Goal: Find specific fact: Find specific fact

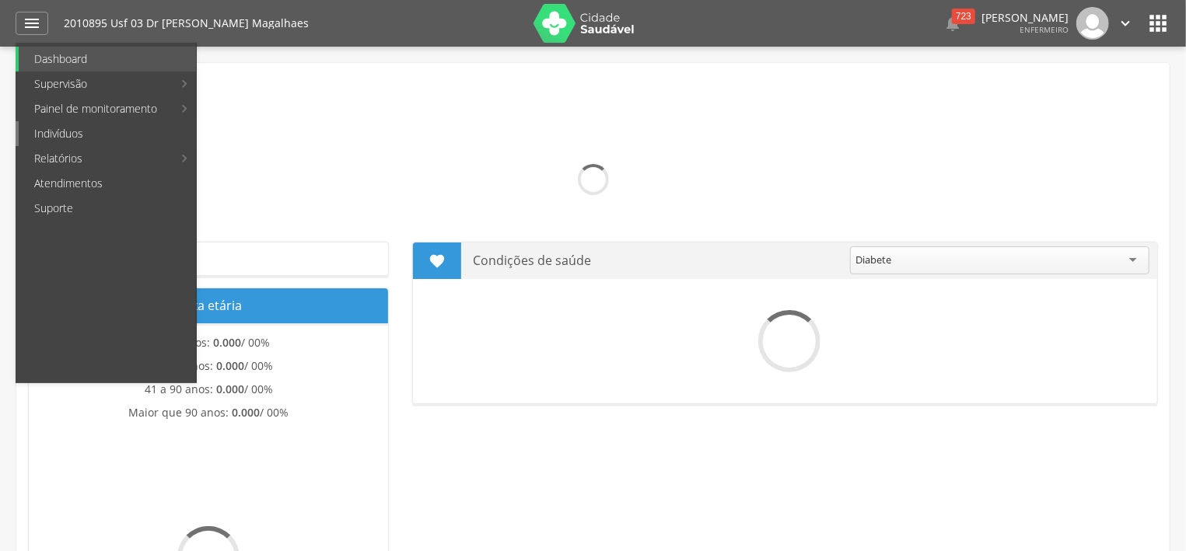
click at [82, 135] on link "Indivíduos" at bounding box center [107, 133] width 177 height 25
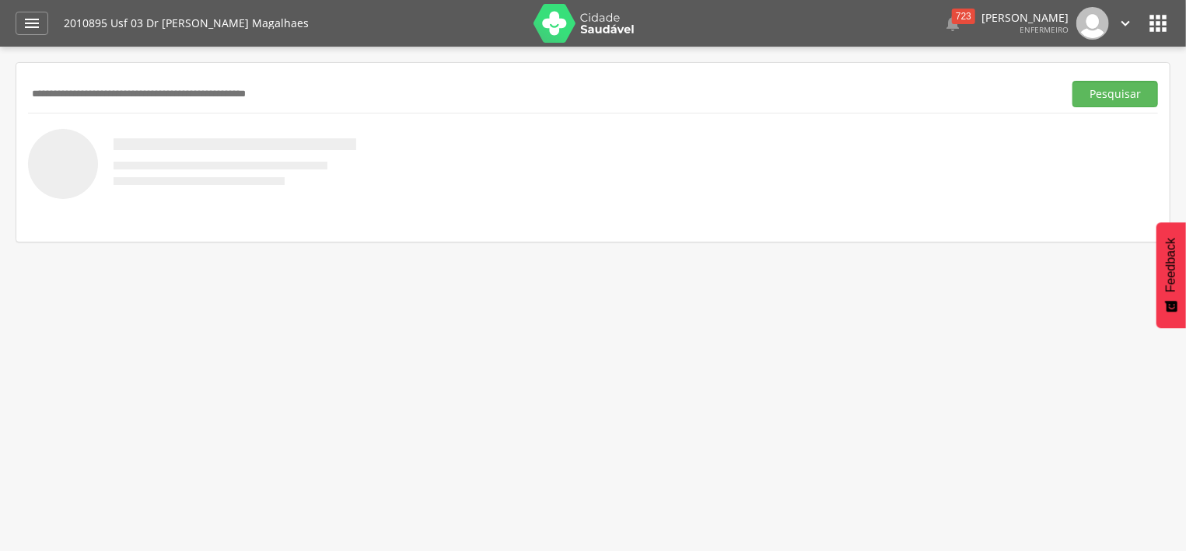
click at [172, 95] on input "text" at bounding box center [542, 94] width 1029 height 26
click at [1122, 96] on button "Pesquisar" at bounding box center [1115, 94] width 86 height 26
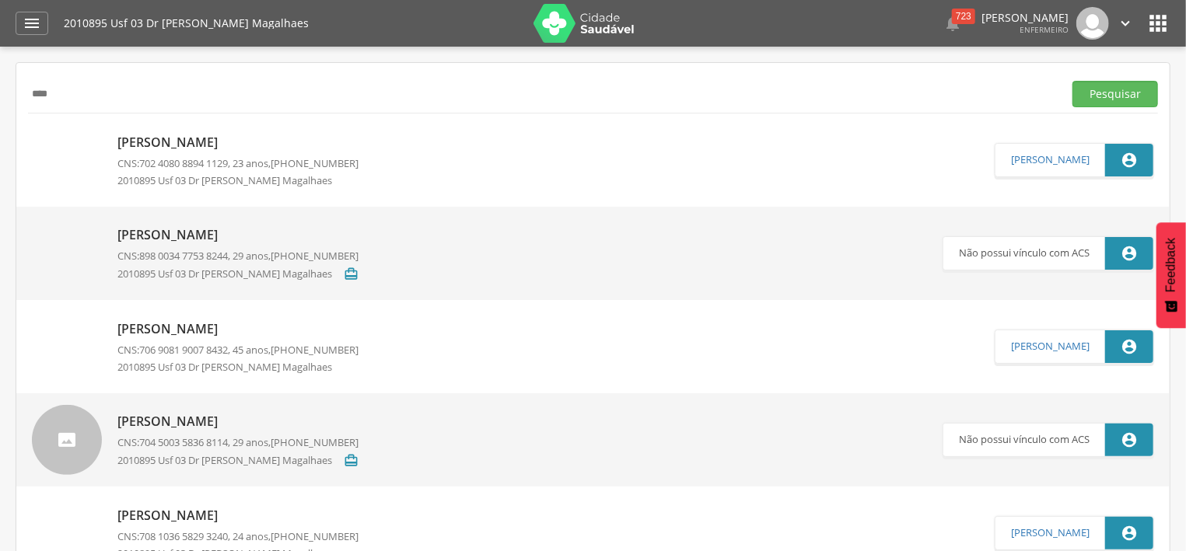
click at [65, 93] on input "****" at bounding box center [542, 94] width 1029 height 26
type input "*"
type input "*****"
click at [1118, 88] on button "Pesquisar" at bounding box center [1115, 94] width 86 height 26
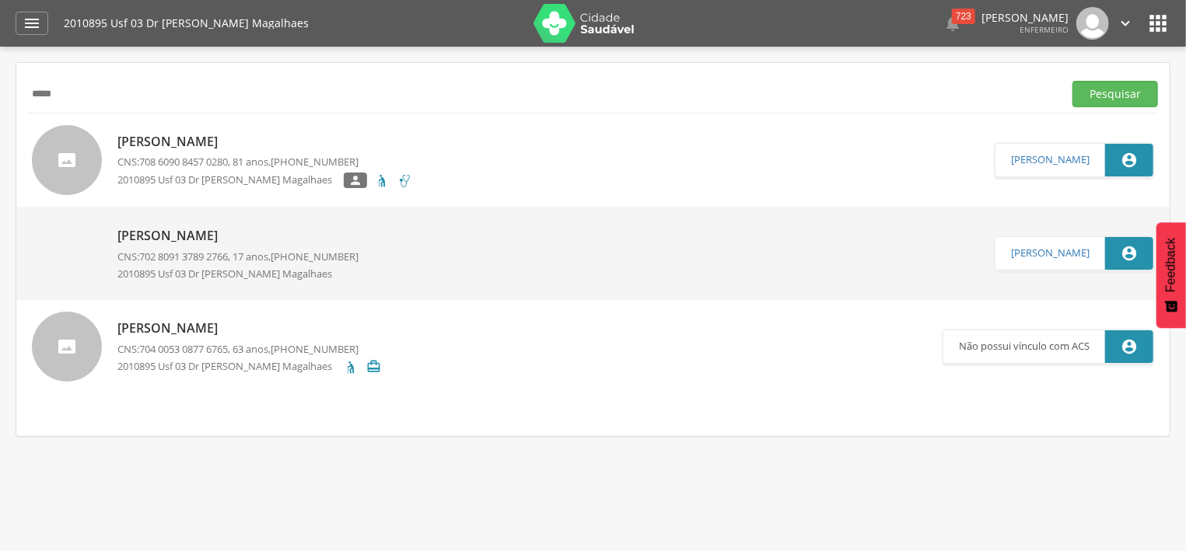
click at [163, 153] on div "[PERSON_NAME] CNS: 708 6090 8457 0280 , 81 anos, [PHONE_NUMBER] 2010895 Usf 03 …" at bounding box center [264, 160] width 295 height 65
type input "**********"
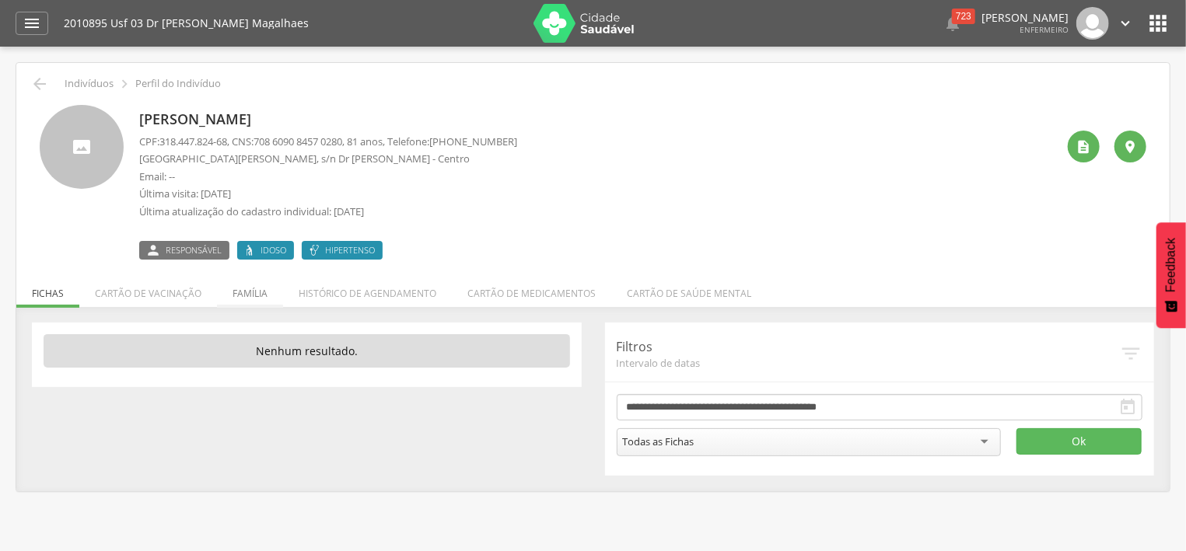
click at [259, 298] on li "Família" at bounding box center [250, 289] width 66 height 37
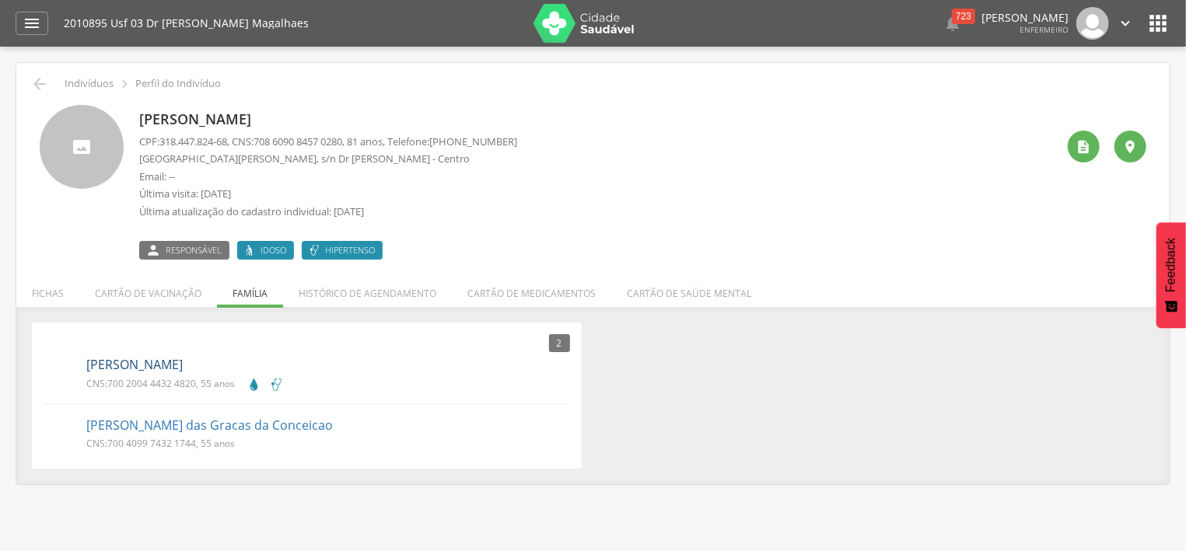
click at [179, 366] on link "[PERSON_NAME]" at bounding box center [134, 365] width 96 height 18
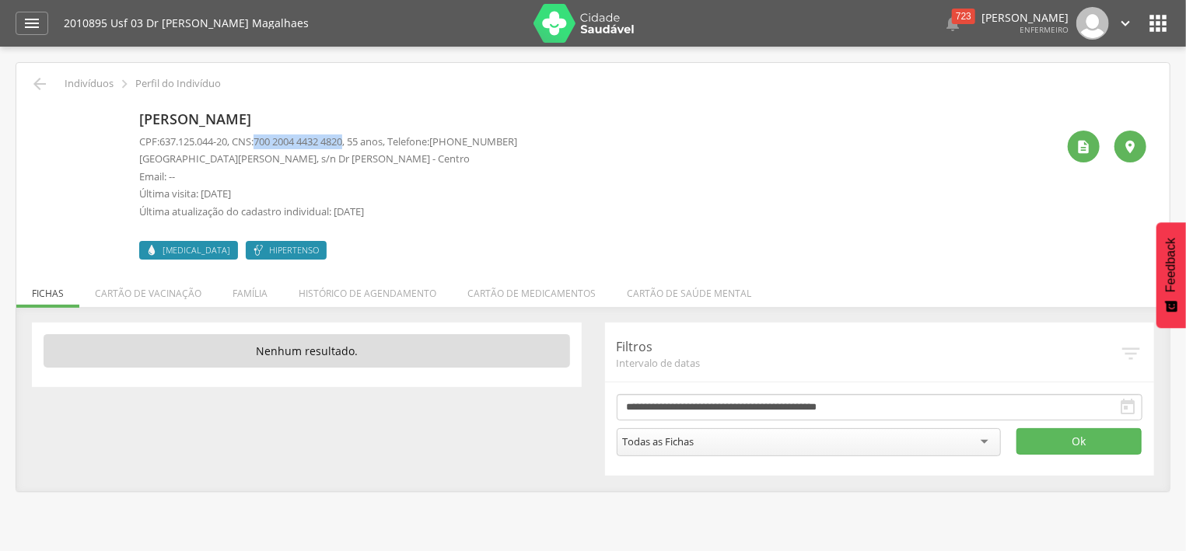
drag, startPoint x: 266, startPoint y: 142, endPoint x: 358, endPoint y: 137, distance: 91.9
click at [342, 137] on span "700 2004 4432 4820" at bounding box center [297, 142] width 89 height 14
copy span "700 2004 4432 4820"
click at [44, 83] on icon "" at bounding box center [39, 84] width 19 height 19
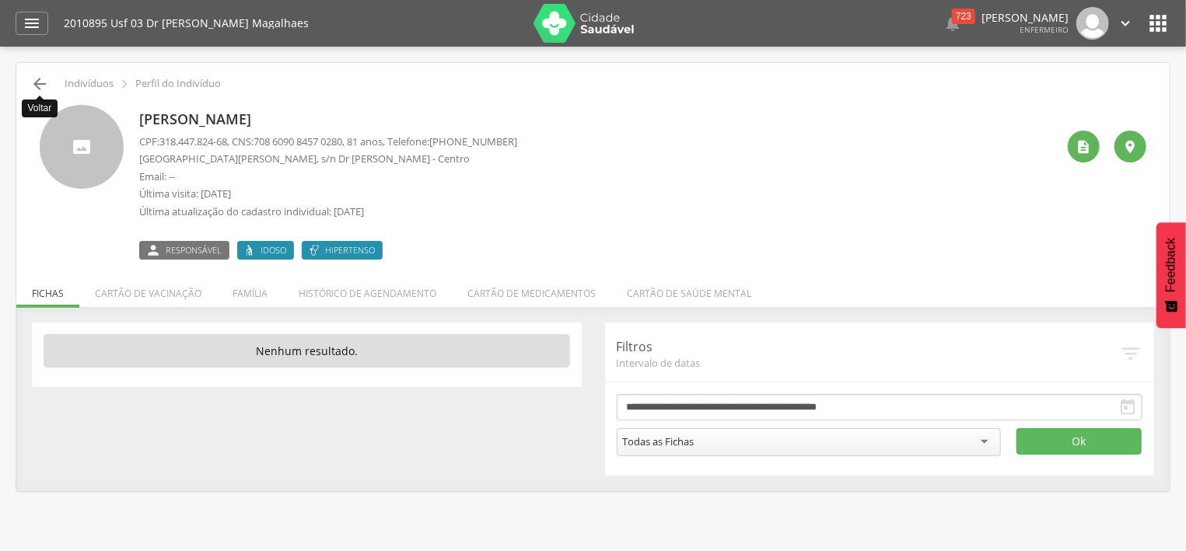
click at [42, 82] on icon "" at bounding box center [39, 84] width 19 height 19
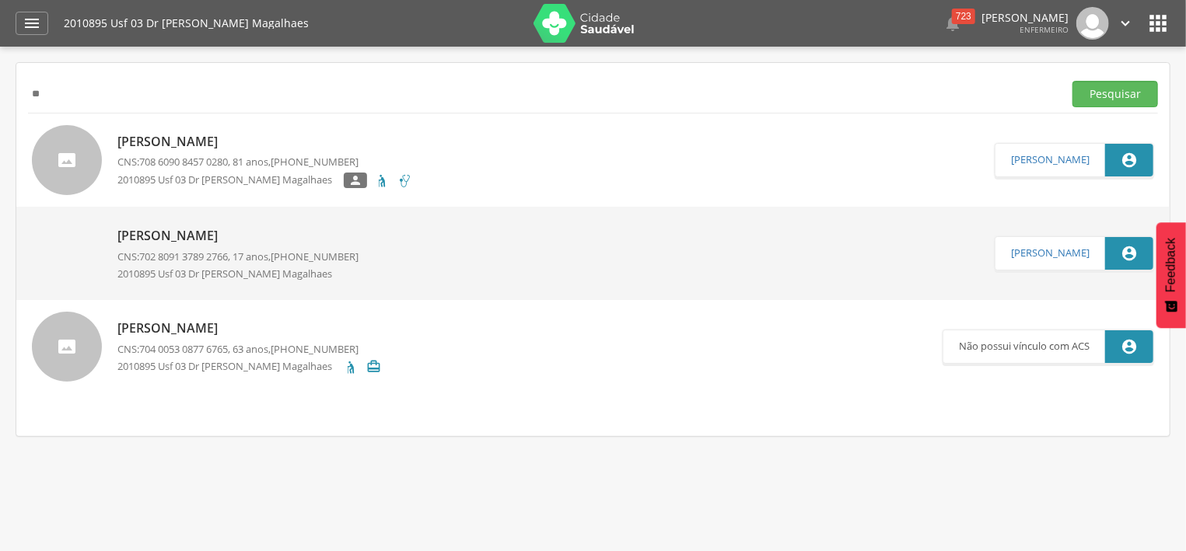
type input "*"
click at [1103, 97] on button "Pesquisar" at bounding box center [1115, 94] width 86 height 26
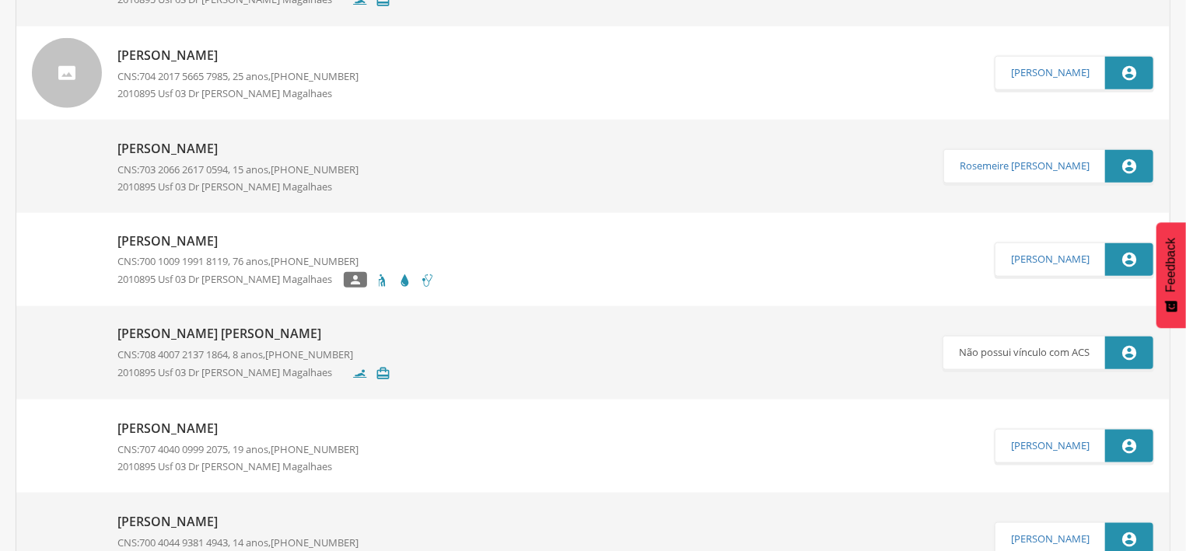
click at [228, 260] on span "700 1009 1991 8119" at bounding box center [183, 261] width 89 height 14
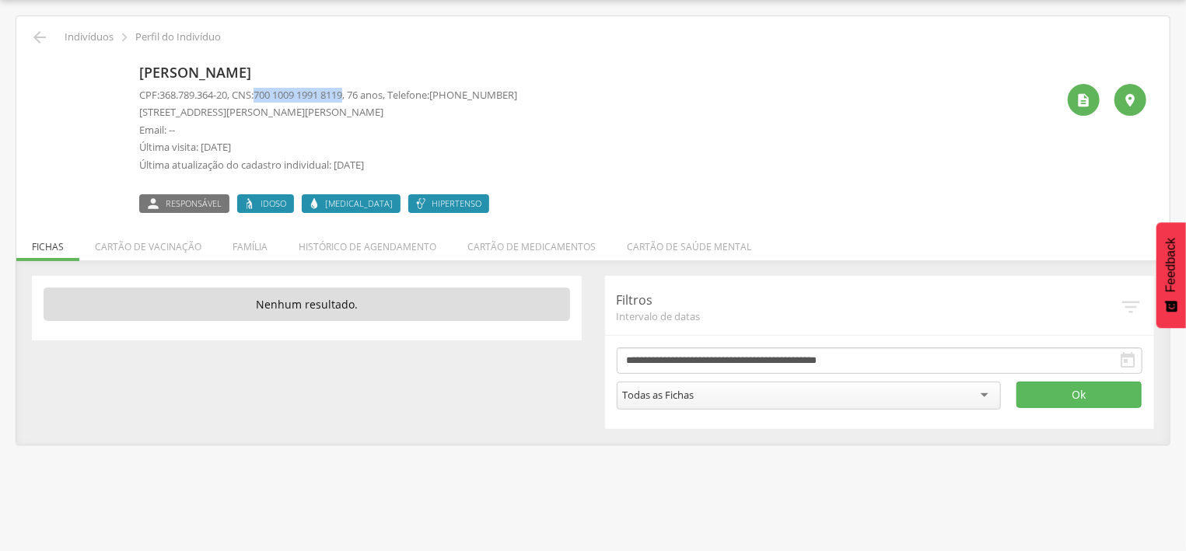
drag, startPoint x: 264, startPoint y: 96, endPoint x: 357, endPoint y: 94, distance: 93.3
click at [357, 94] on p "CPF: 368.789.364-20 , CNS: [PHONE_NUMBER] , 76 anos, Telefone: [PHONE_NUMBER]" at bounding box center [328, 95] width 378 height 15
copy p "700 1009 1991 8119"
click at [40, 39] on icon "" at bounding box center [39, 37] width 19 height 19
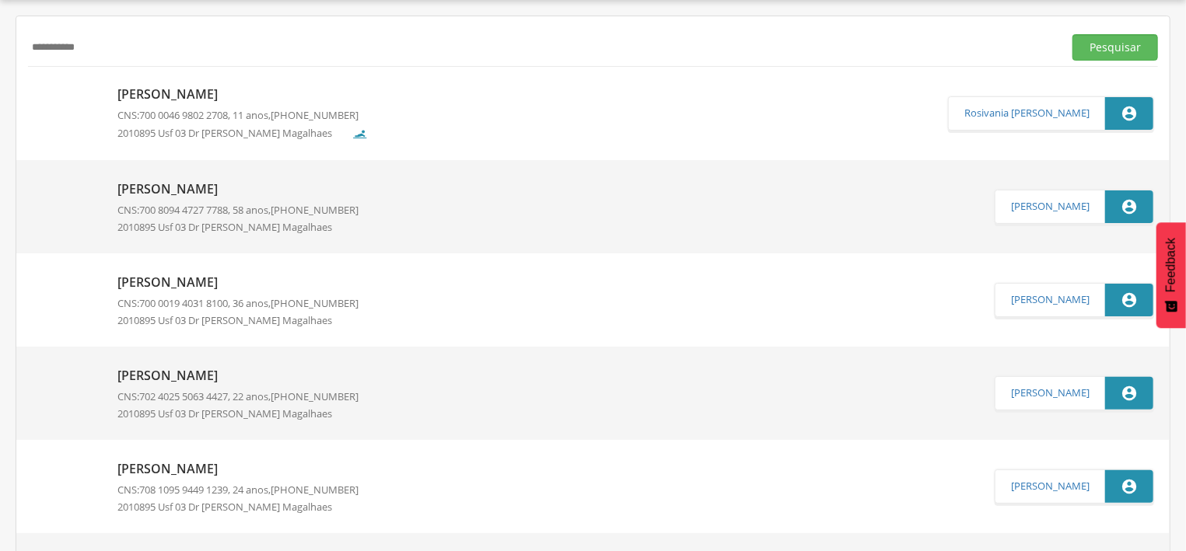
click at [94, 50] on input "**********" at bounding box center [542, 47] width 1029 height 26
type input "*"
type input "****"
click at [1103, 46] on button "Pesquisar" at bounding box center [1115, 47] width 86 height 26
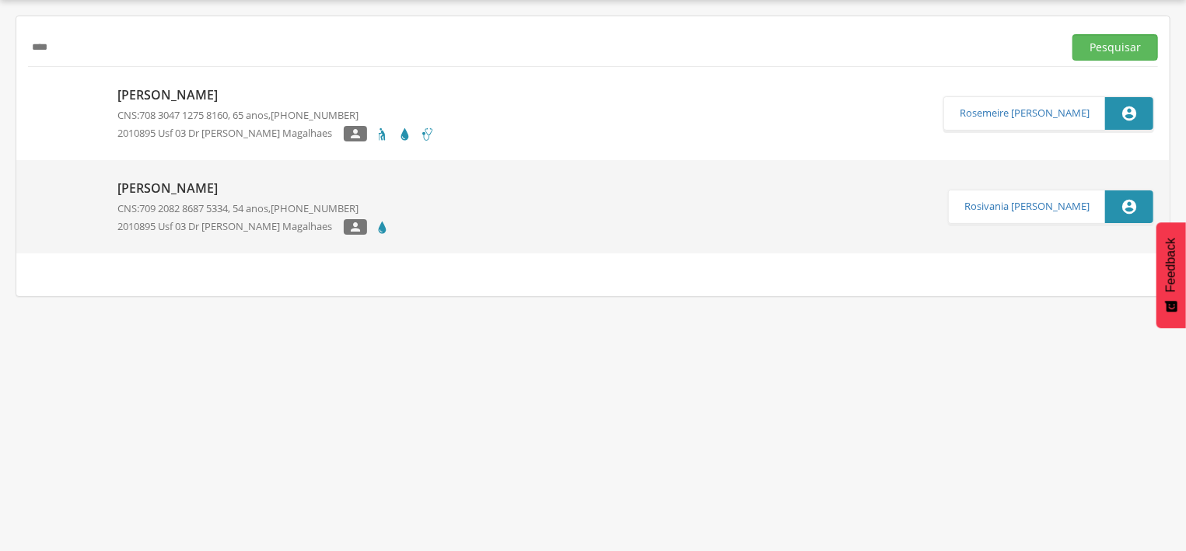
click at [192, 104] on div "[PERSON_NAME] CNS: 708 3047 1275 8160 , 65 anos, [PHONE_NUMBER] 2010895 Usf 03 …" at bounding box center [275, 114] width 317 height 65
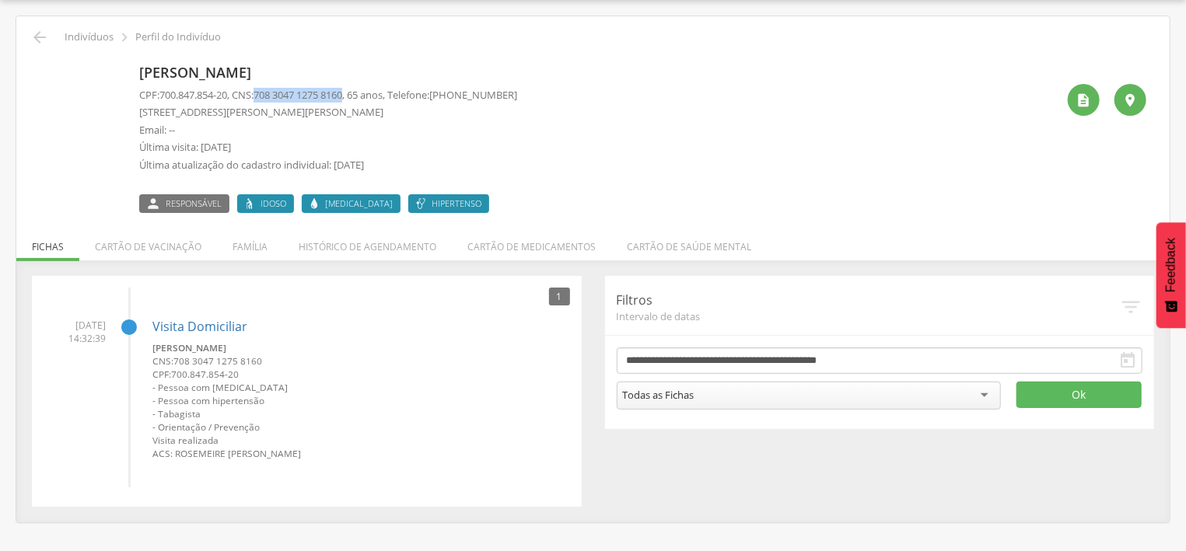
drag, startPoint x: 258, startPoint y: 93, endPoint x: 359, endPoint y: 89, distance: 101.2
click at [359, 89] on p "CPF: 700.847.854-20 , CNS: [PHONE_NUMBER] , 65 anos, Telefone: [PHONE_NUMBER]" at bounding box center [328, 95] width 378 height 15
click at [45, 36] on icon "" at bounding box center [39, 37] width 19 height 19
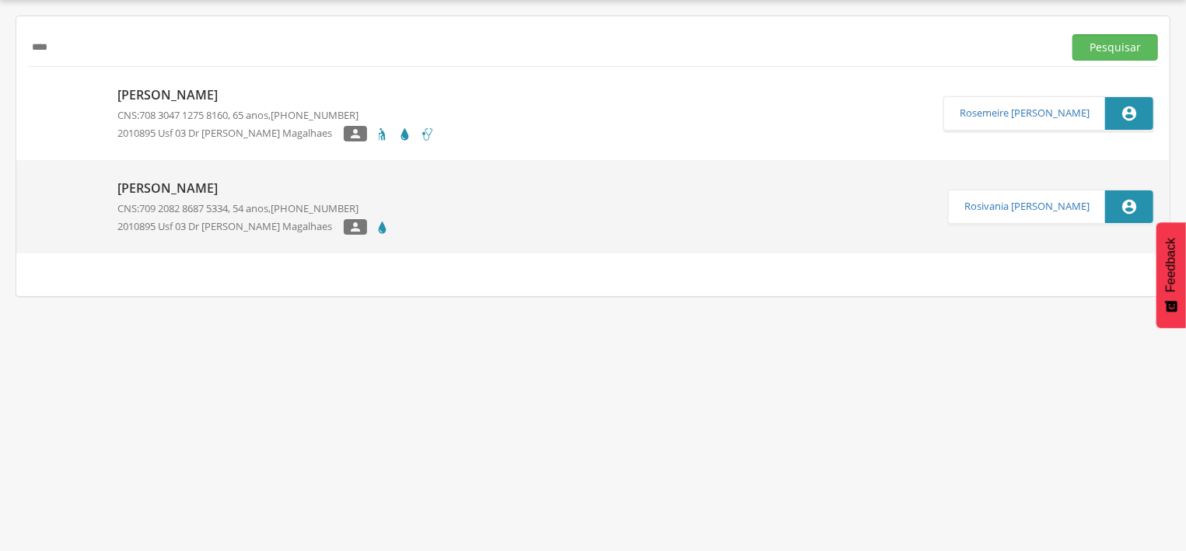
drag, startPoint x: 76, startPoint y: 49, endPoint x: 9, endPoint y: 43, distance: 67.9
click at [28, 43] on input "****" at bounding box center [542, 47] width 1029 height 26
type input "********"
click at [1126, 47] on button "Pesquisar" at bounding box center [1115, 47] width 86 height 26
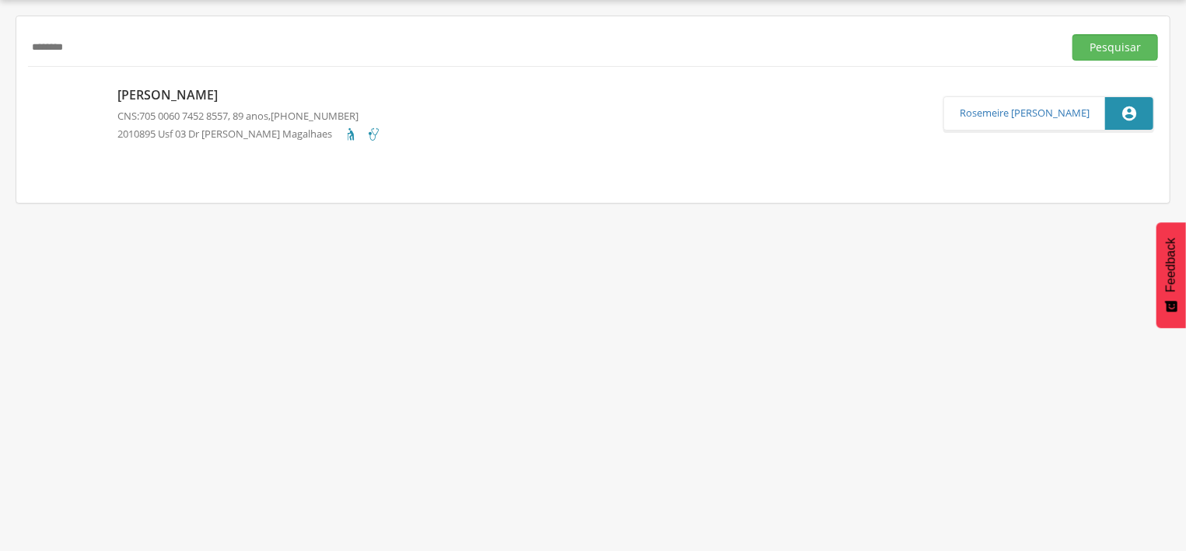
click at [157, 107] on div "[PERSON_NAME] CNS: 705 0060 7452 8557 , 89 anos, [PHONE_NUMBER] 2010895 Usf 03 …" at bounding box center [249, 113] width 264 height 63
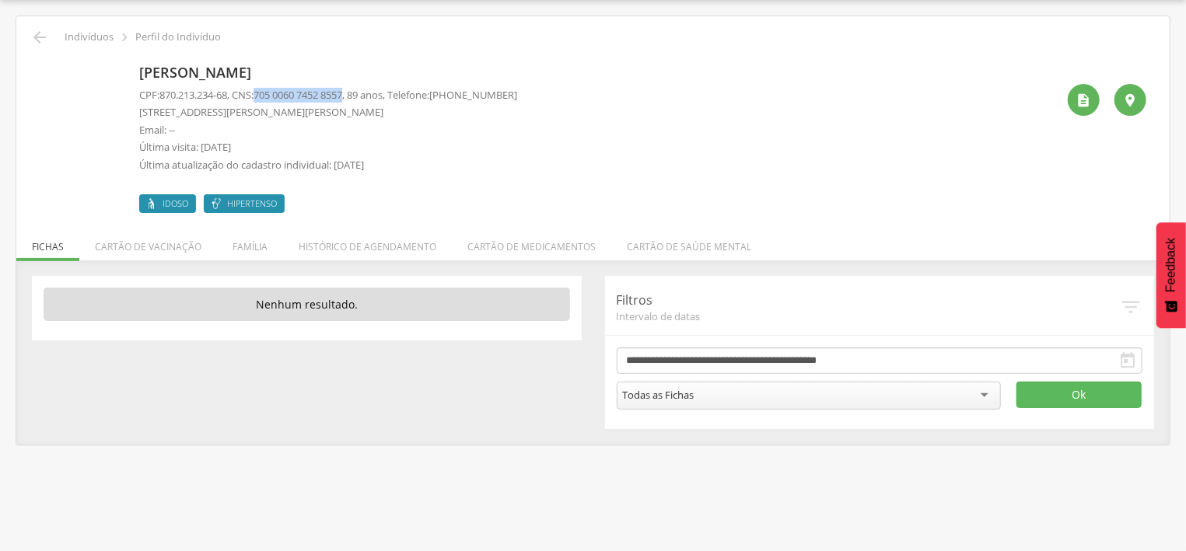
drag, startPoint x: 276, startPoint y: 94, endPoint x: 358, endPoint y: 89, distance: 82.6
click at [342, 89] on span "705 0060 7452 8557" at bounding box center [297, 95] width 89 height 14
copy span "705 0060 7452 8557"
click at [37, 33] on icon "" at bounding box center [39, 37] width 19 height 19
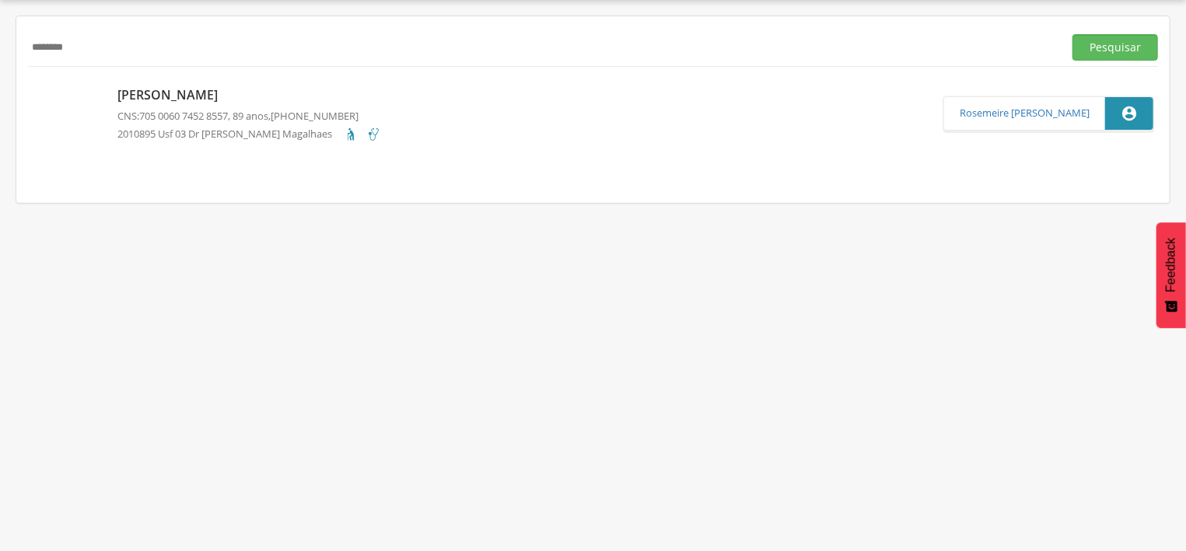
drag, startPoint x: 86, startPoint y: 51, endPoint x: 22, endPoint y: 37, distance: 66.0
click at [28, 37] on input "********" at bounding box center [542, 47] width 1029 height 26
type input "******"
click at [1125, 47] on button "Pesquisar" at bounding box center [1115, 47] width 86 height 26
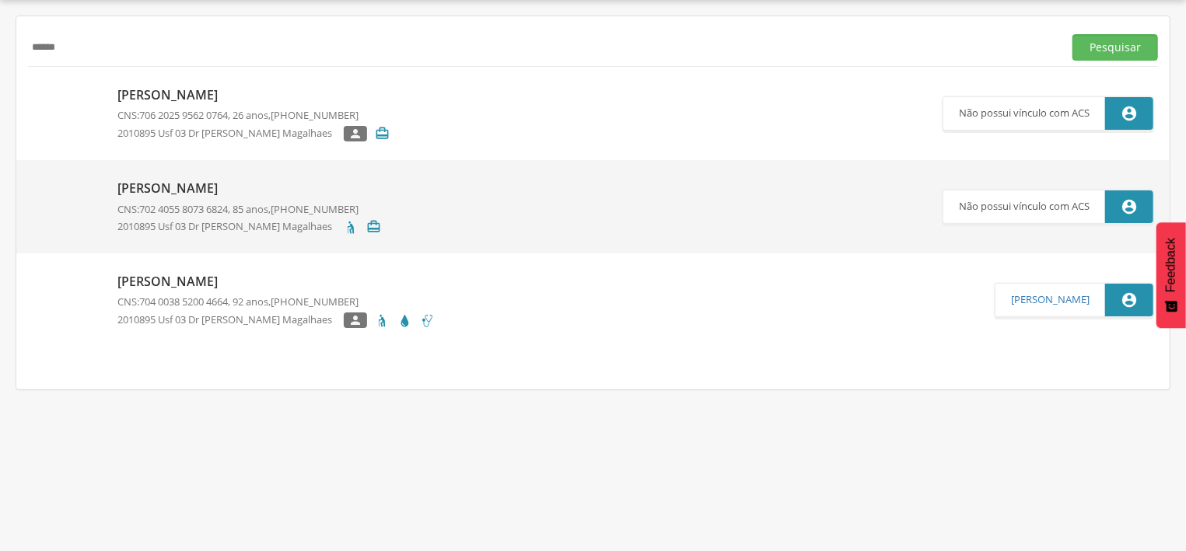
click at [232, 285] on p "[PERSON_NAME]" at bounding box center [275, 282] width 317 height 18
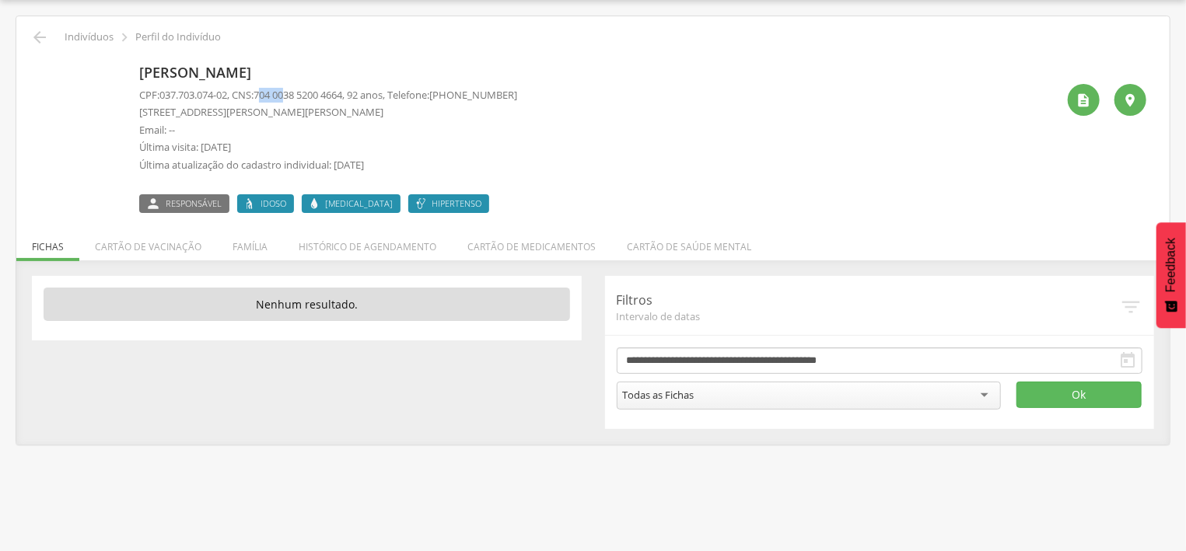
drag, startPoint x: 267, startPoint y: 91, endPoint x: 295, endPoint y: 91, distance: 27.2
click at [295, 91] on span "704 0038 5200 4664" at bounding box center [297, 95] width 89 height 14
drag, startPoint x: 266, startPoint y: 91, endPoint x: 358, endPoint y: 96, distance: 92.7
click at [342, 96] on span "704 0038 5200 4664" at bounding box center [297, 95] width 89 height 14
copy span "704 0038 5200 4664"
